Goal: Use online tool/utility

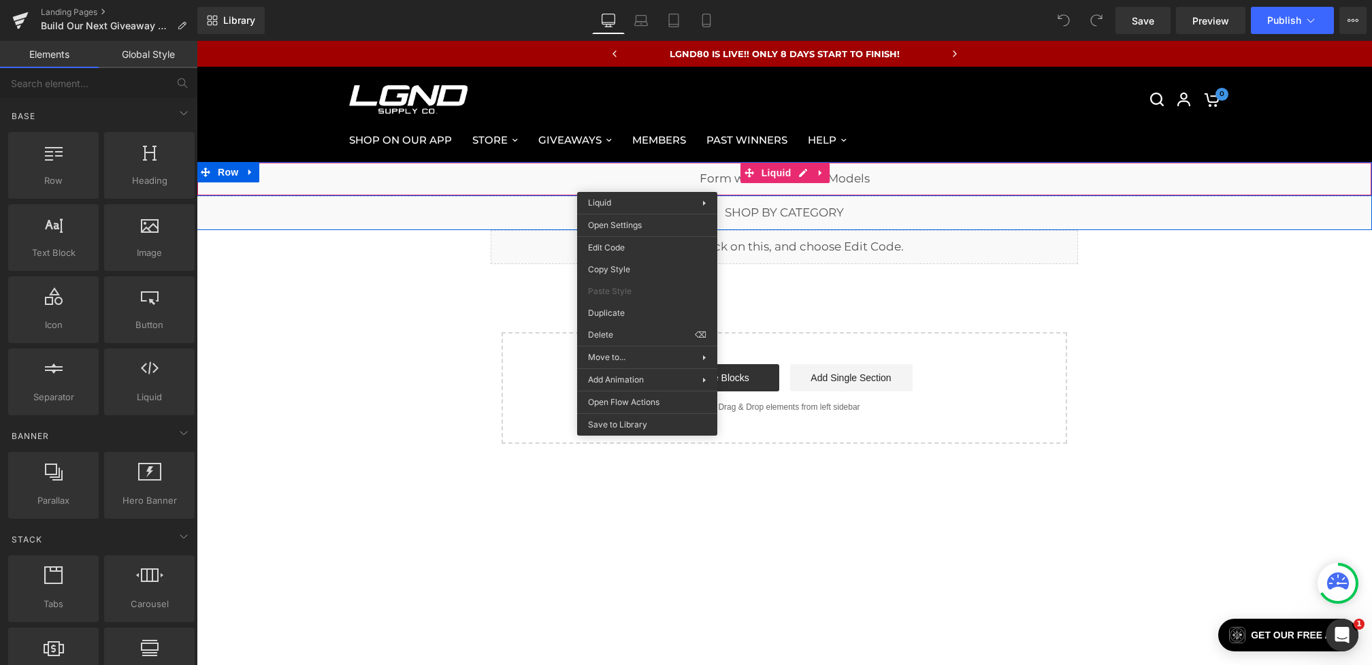
drag, startPoint x: 647, startPoint y: 182, endPoint x: 843, endPoint y: 233, distance: 202.7
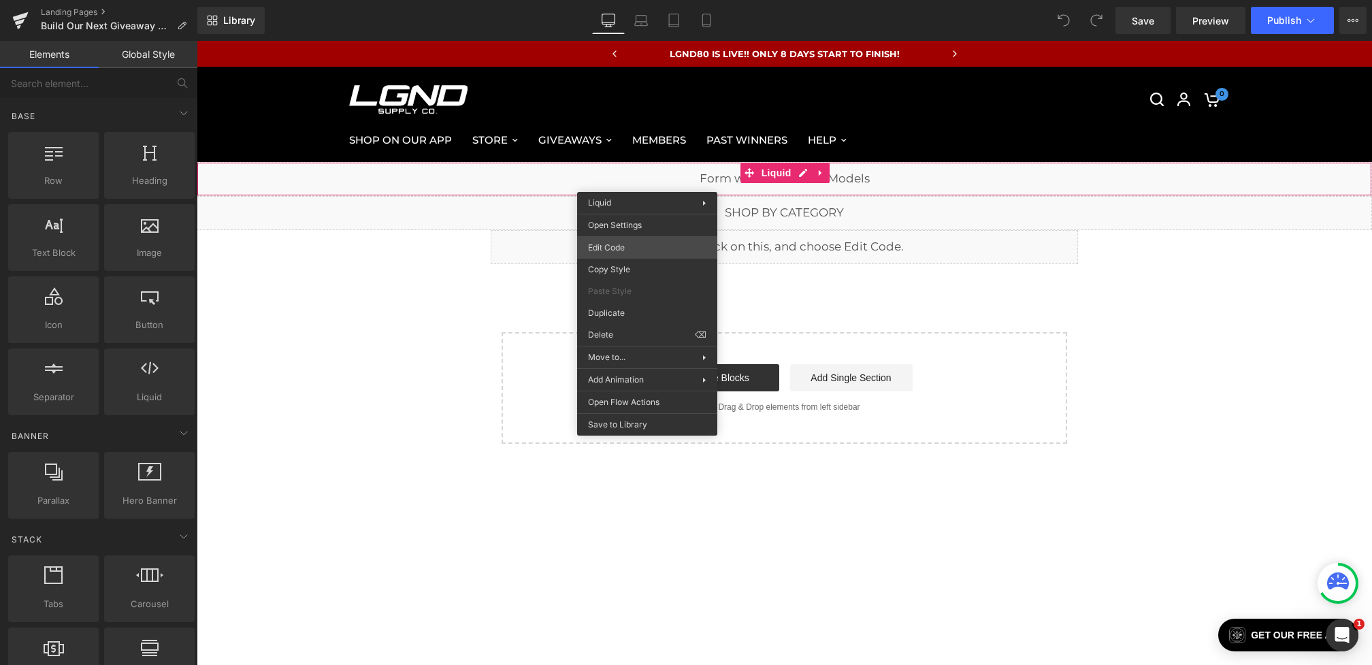
click at [615, 0] on div "You are previewing how the will restyle your page. You can not edit Elements in…" at bounding box center [686, 0] width 1372 height 0
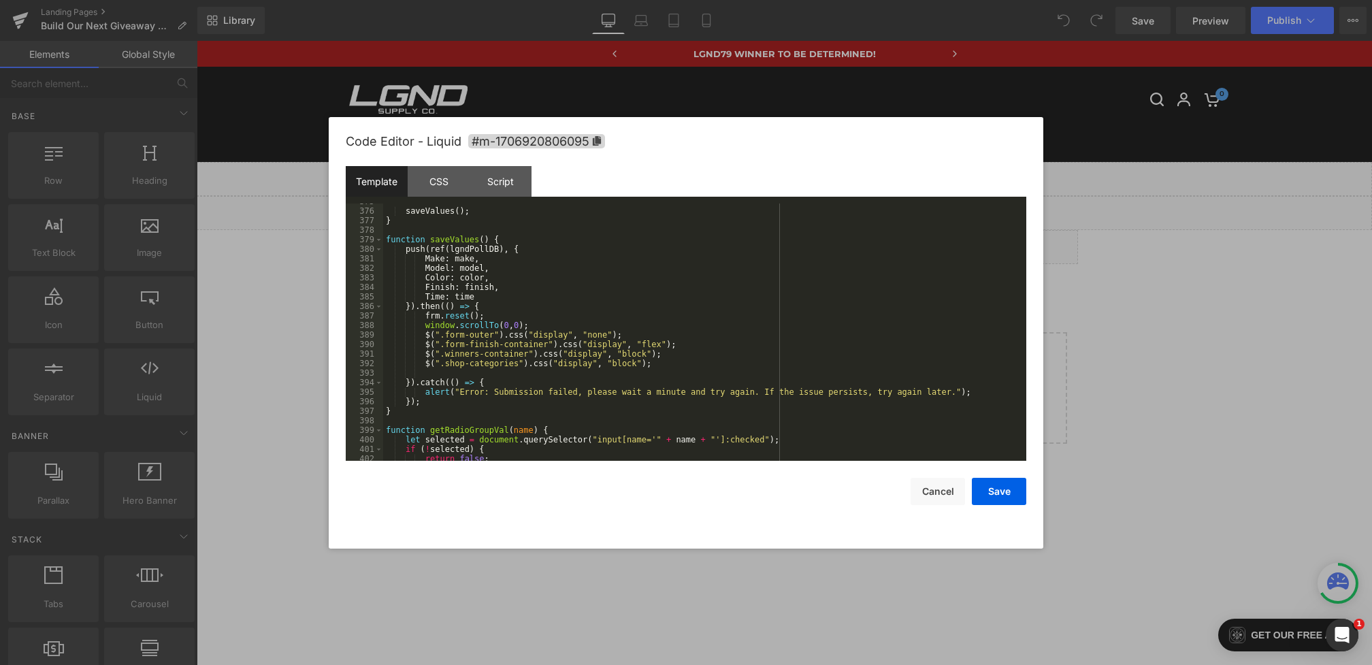
scroll to position [4202, 0]
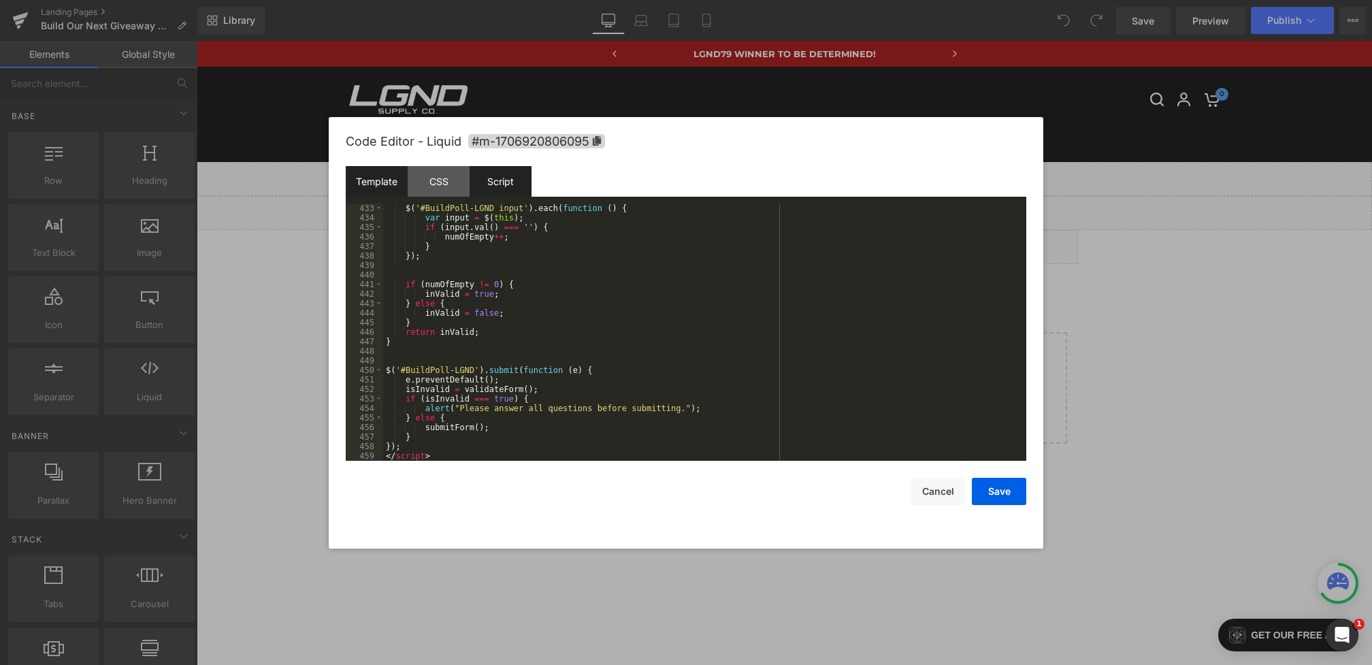
click at [508, 189] on div "Script" at bounding box center [501, 181] width 62 height 31
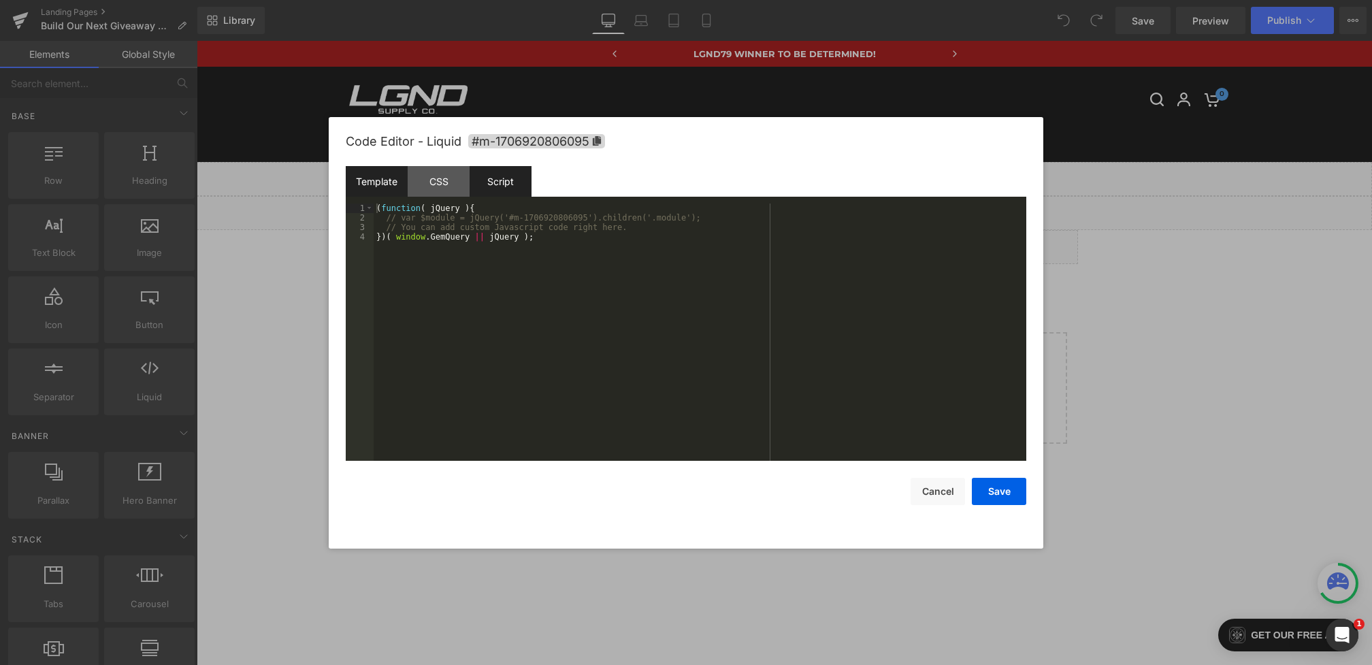
click at [390, 170] on div "Template" at bounding box center [377, 181] width 62 height 31
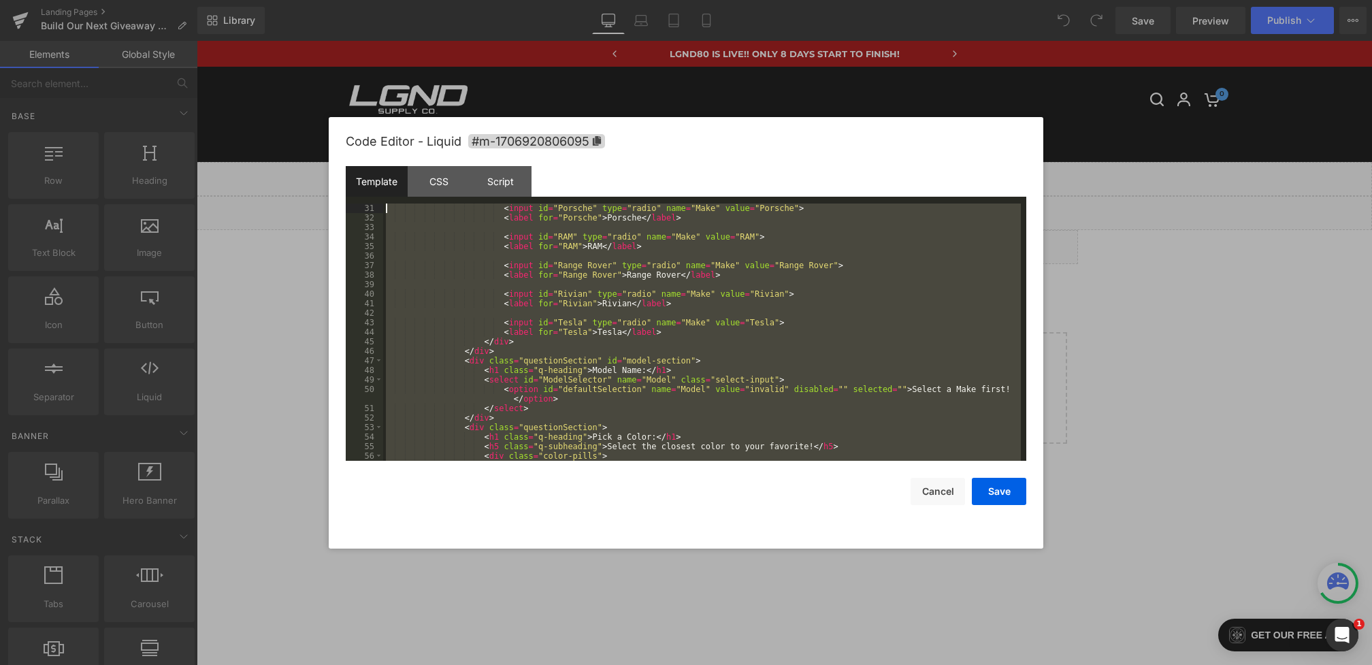
scroll to position [0, 0]
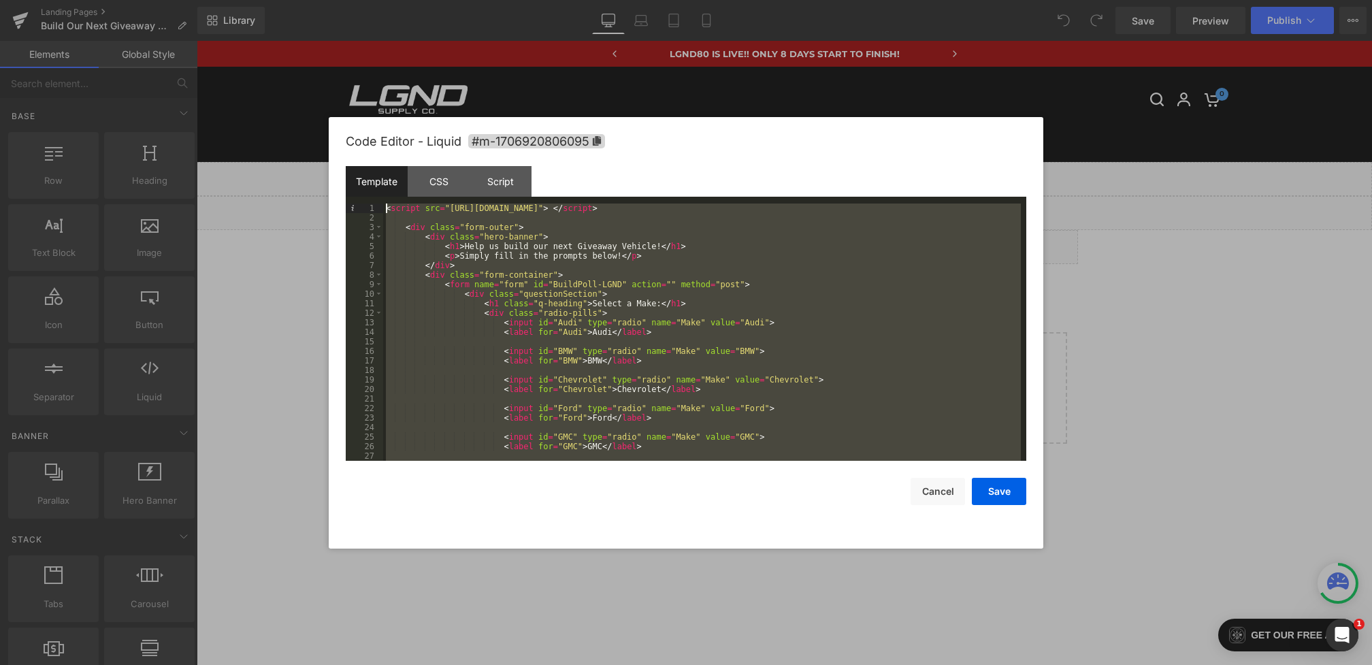
drag, startPoint x: 443, startPoint y: 451, endPoint x: 292, endPoint y: -10, distance: 484.9
click at [292, 0] on html "You are previewing how the will restyle your page. You can not edit Elements in…" at bounding box center [686, 332] width 1372 height 665
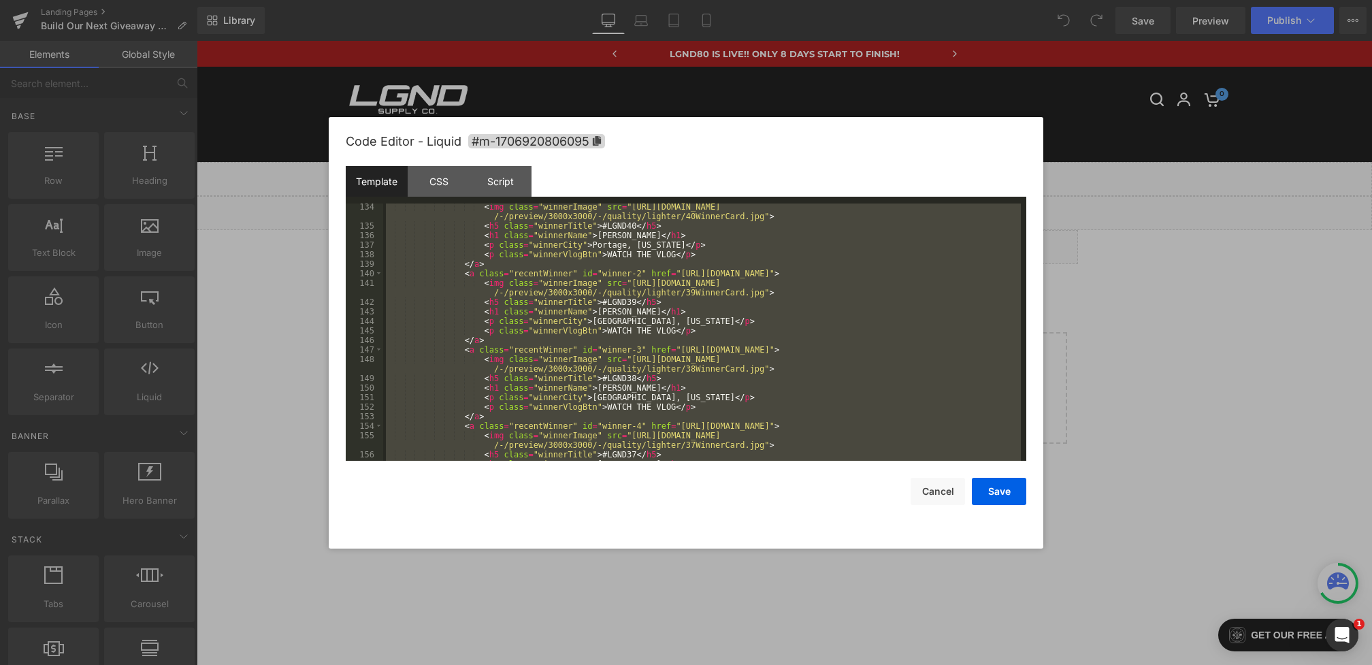
scroll to position [1301, 0]
click at [497, 187] on div "Script" at bounding box center [501, 181] width 62 height 31
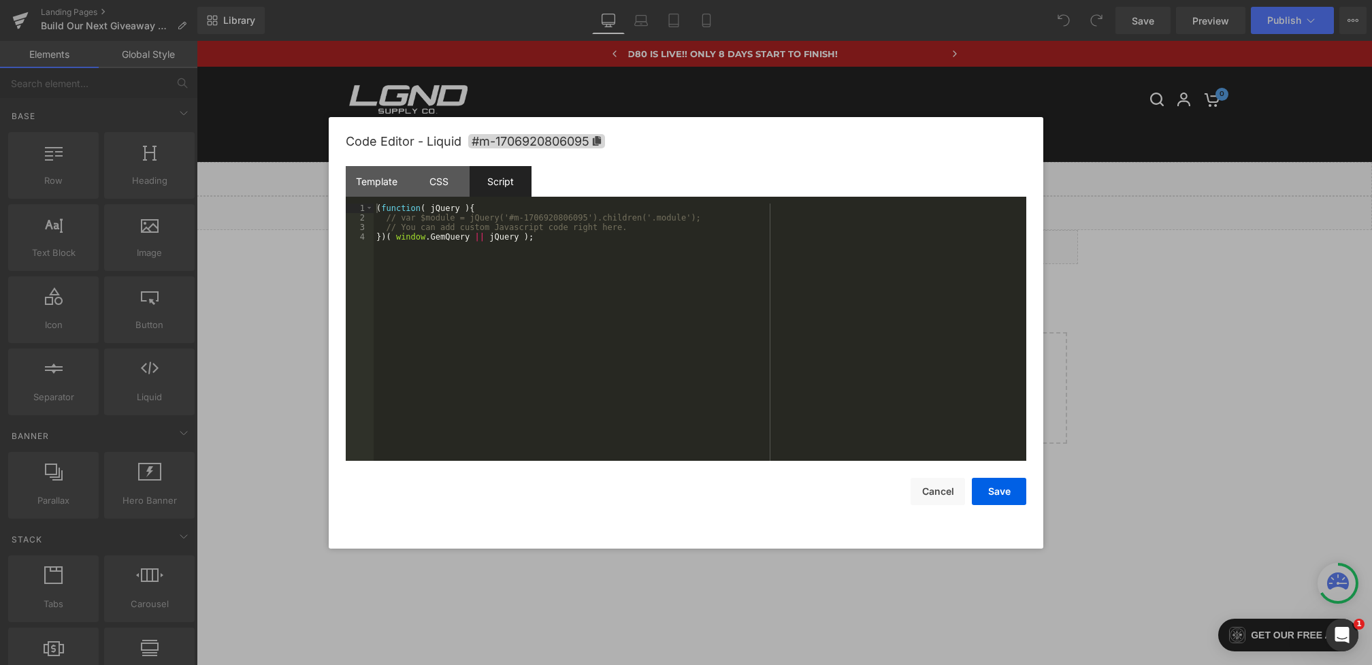
click at [549, 297] on div "( function ( jQuery ) { // var $module = jQuery('#m-1706920806095').children('.…" at bounding box center [700, 341] width 653 height 276
click at [451, 191] on div "CSS" at bounding box center [439, 181] width 62 height 31
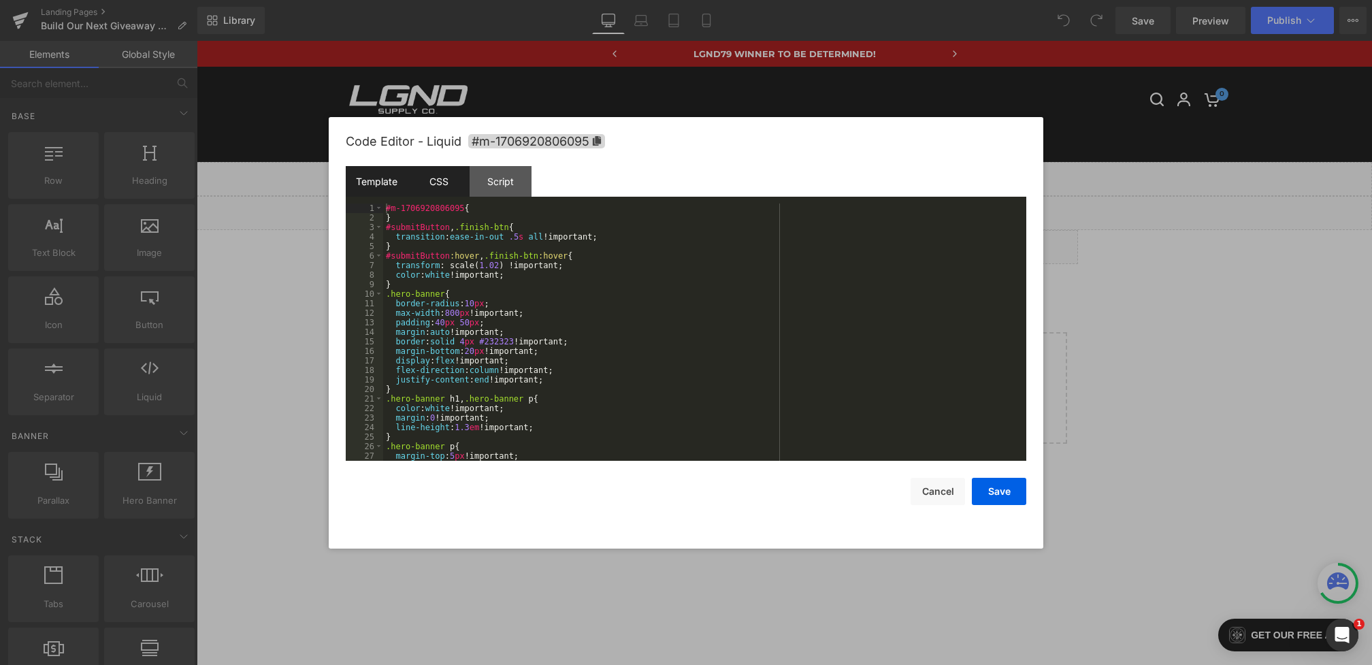
click at [402, 180] on div "Template" at bounding box center [377, 181] width 62 height 31
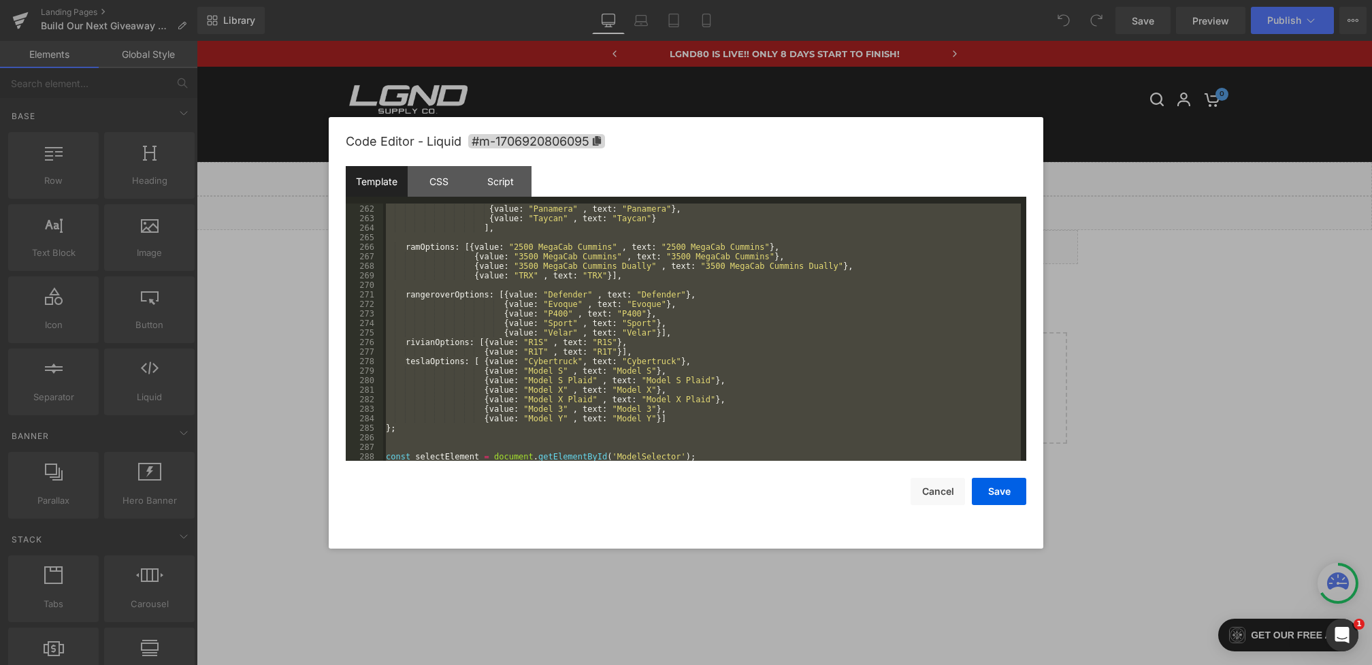
scroll to position [2620, 0]
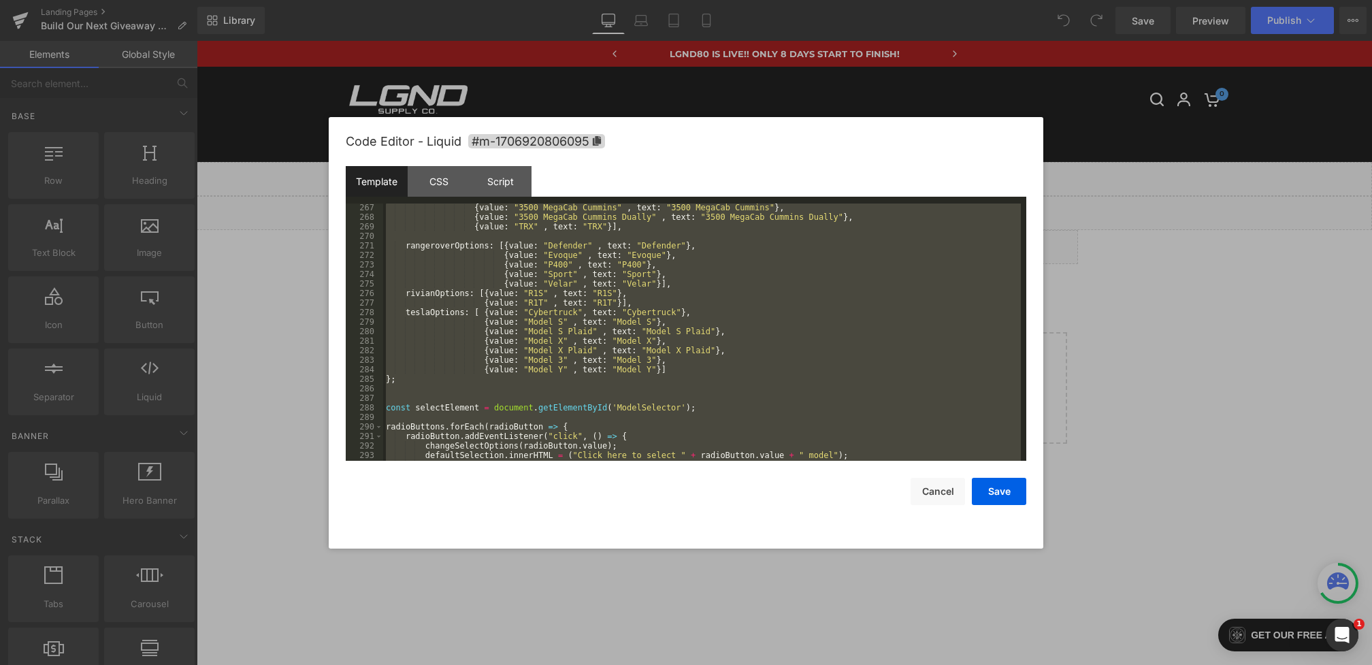
click at [661, 375] on div "{ value : "3500 MegaCab Cummins" , text : "3500 MegaCab Cummins" } , { value : …" at bounding box center [702, 341] width 638 height 276
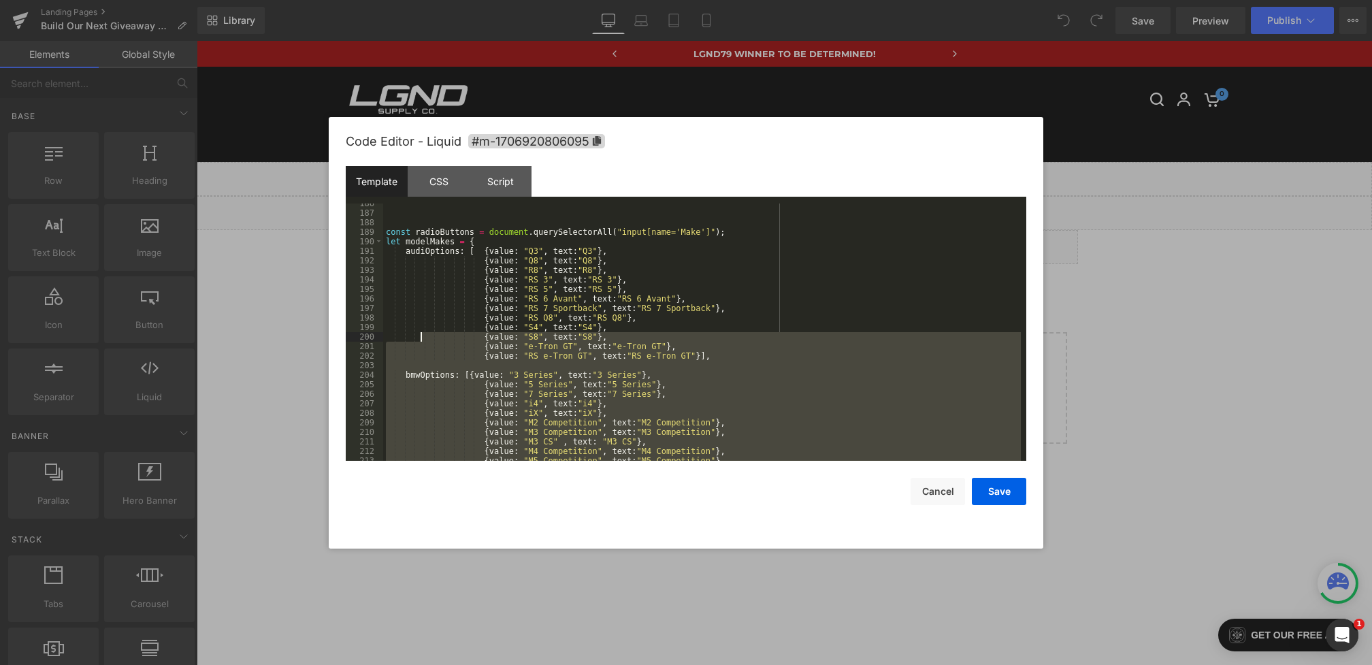
scroll to position [1814, 0]
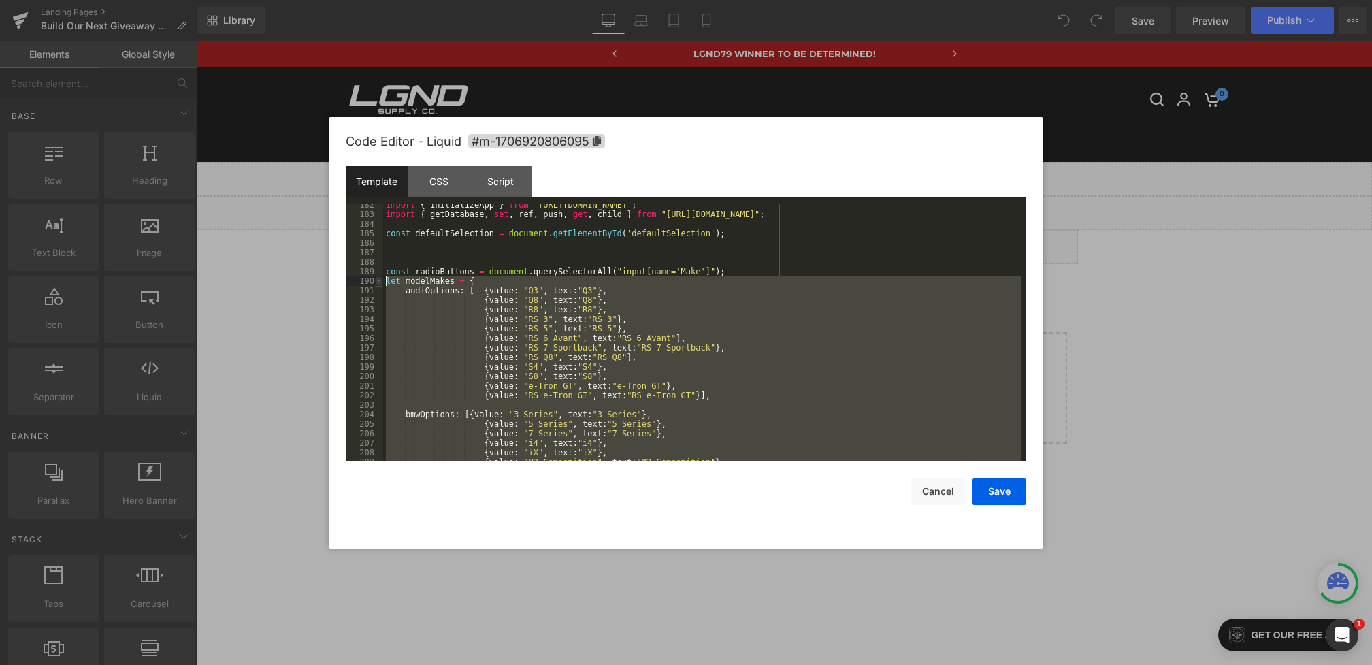
drag, startPoint x: 425, startPoint y: 378, endPoint x: 380, endPoint y: 284, distance: 104.7
click at [380, 284] on pre "182 183 184 185 186 187 188 189 190 191 192 193 194 195 196 197 198 199 200 201…" at bounding box center [686, 331] width 681 height 257
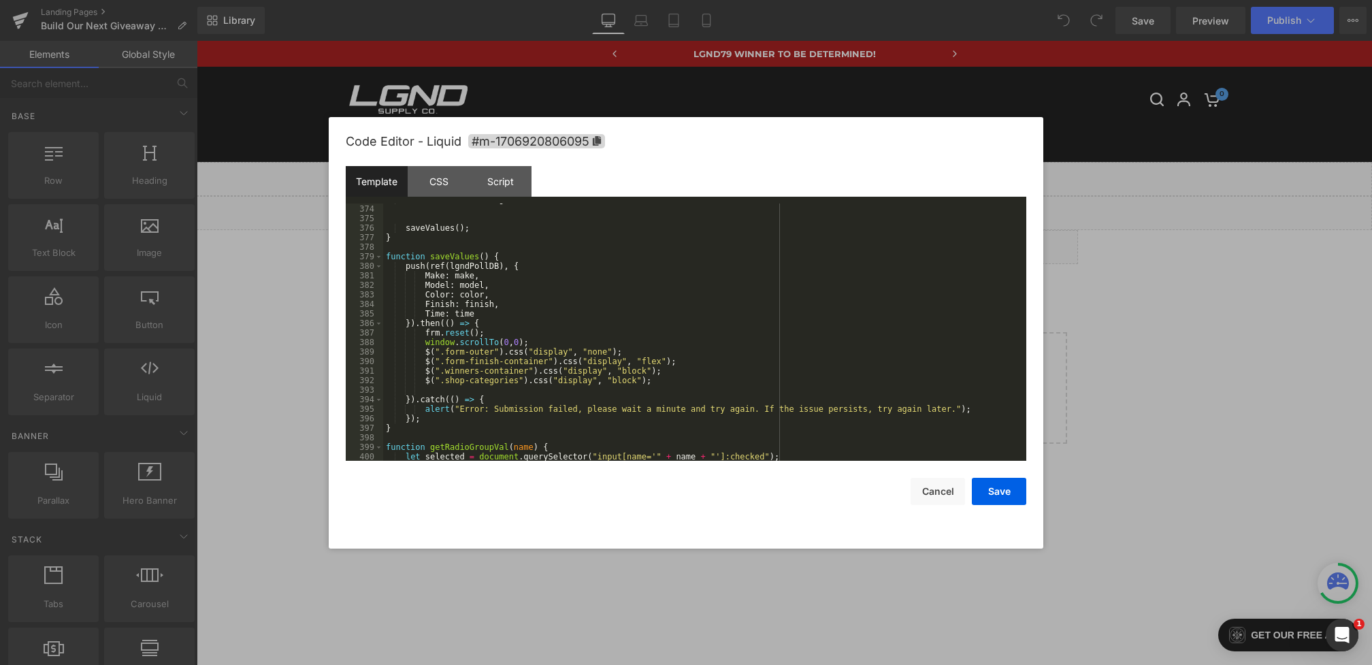
scroll to position [4202, 0]
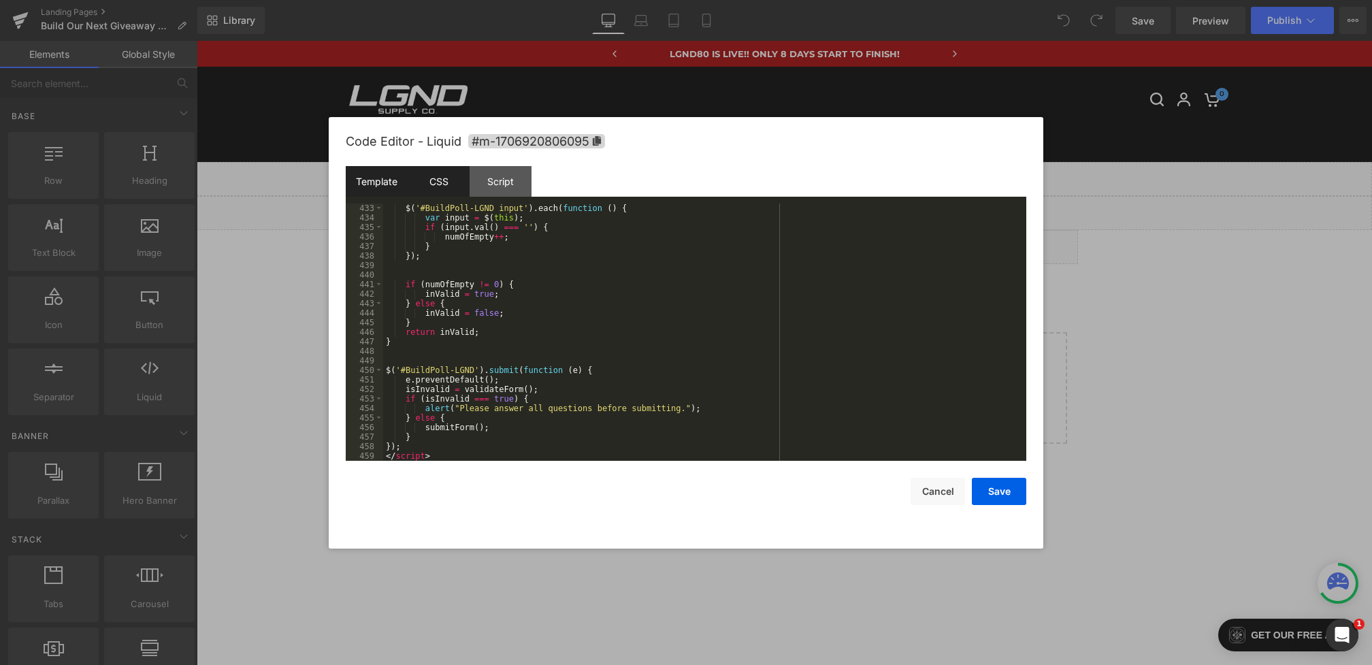
click at [450, 184] on div "CSS" at bounding box center [439, 181] width 62 height 31
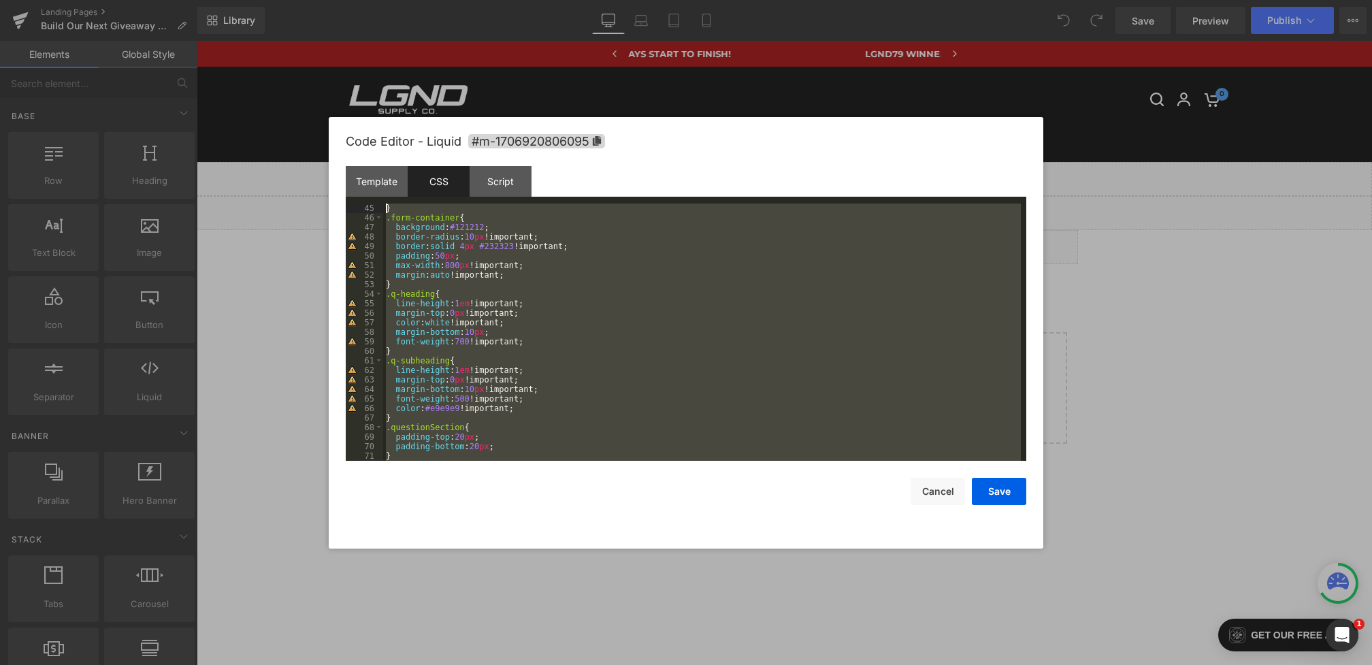
scroll to position [0, 0]
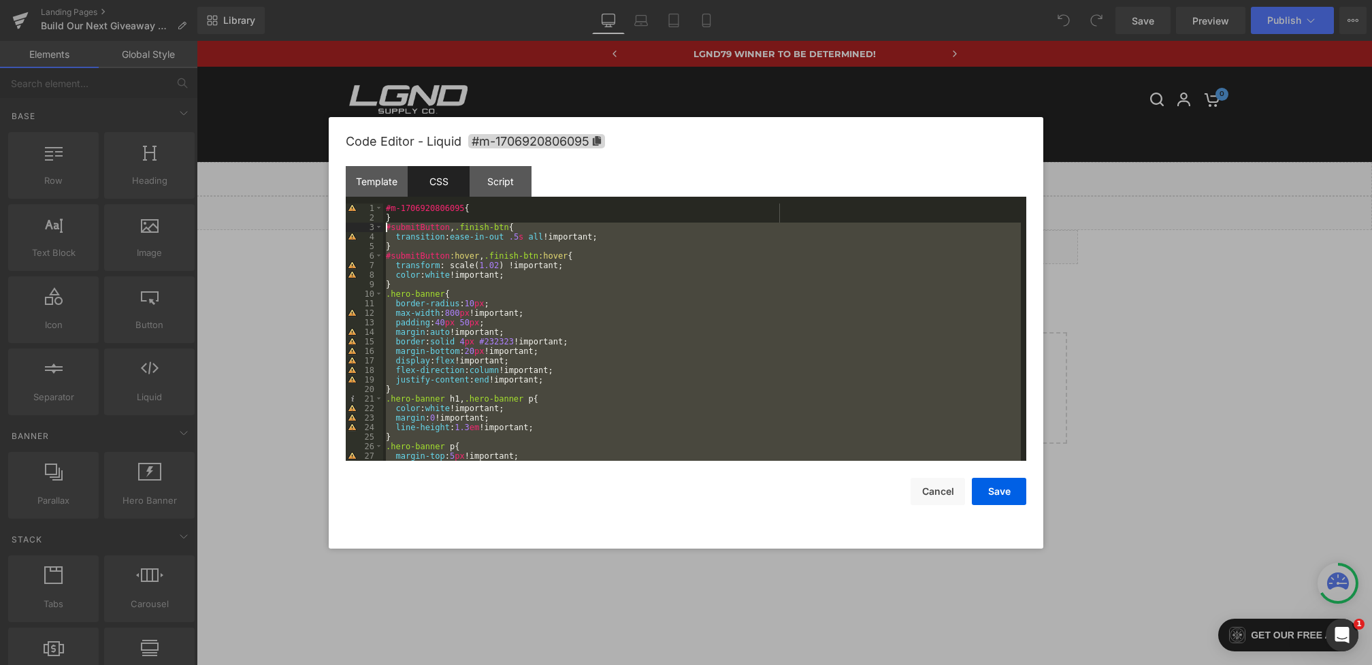
drag, startPoint x: 414, startPoint y: 450, endPoint x: 331, endPoint y: 227, distance: 237.3
click at [331, 227] on div "Code Editor - Liquid #m-1706920806095 Template CSS Script Data 433 434 435 436 …" at bounding box center [686, 332] width 715 height 431
click at [394, 172] on div "Template" at bounding box center [377, 181] width 62 height 31
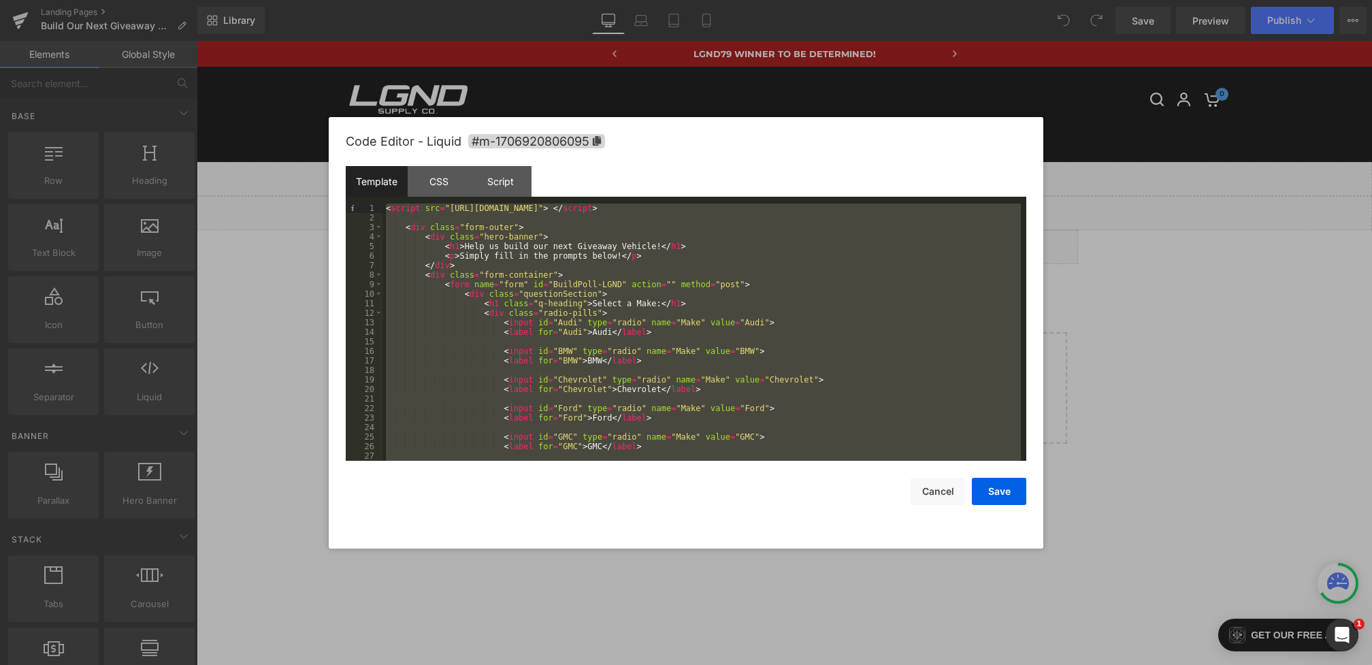
drag, startPoint x: 443, startPoint y: 457, endPoint x: 361, endPoint y: 178, distance: 290.1
click at [361, 178] on div "Template CSS Script Data 1 2 3 4 5 6 7 8 9 10 11 12 13 14 15 16 17 18 19 20 21 …" at bounding box center [686, 313] width 681 height 295
click at [744, 268] on div "< script src = "[URL][DOMAIN_NAME]" > </ script > < div class = "form-outer" > …" at bounding box center [702, 341] width 638 height 276
